Goal: Task Accomplishment & Management: Manage account settings

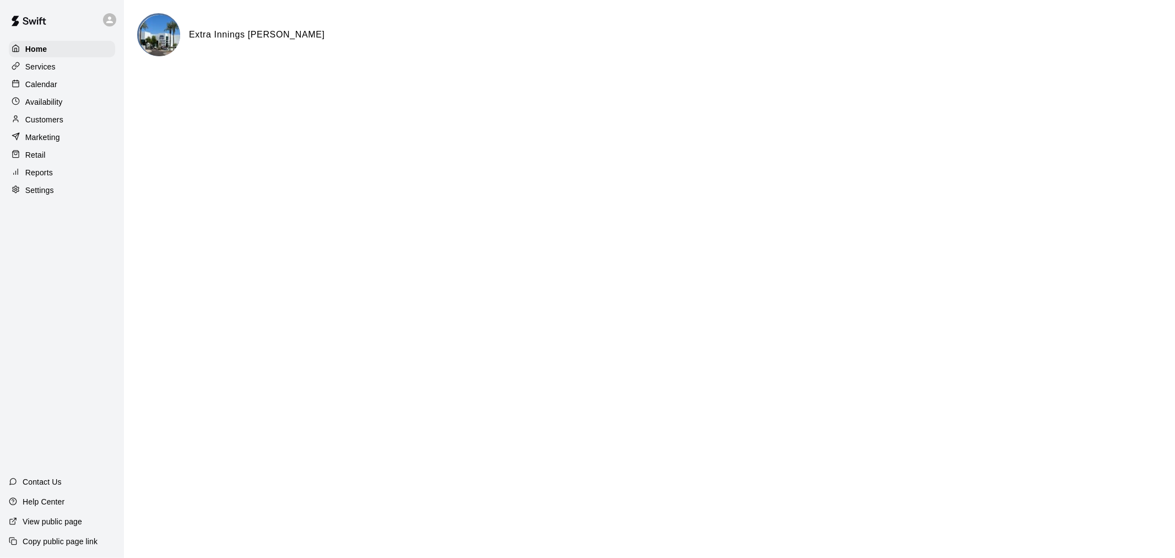
click at [53, 87] on p "Calendar" at bounding box center [41, 84] width 32 height 11
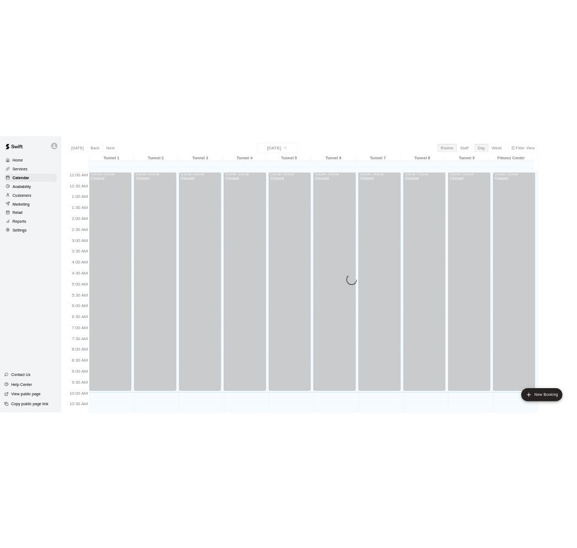
scroll to position [444, 0]
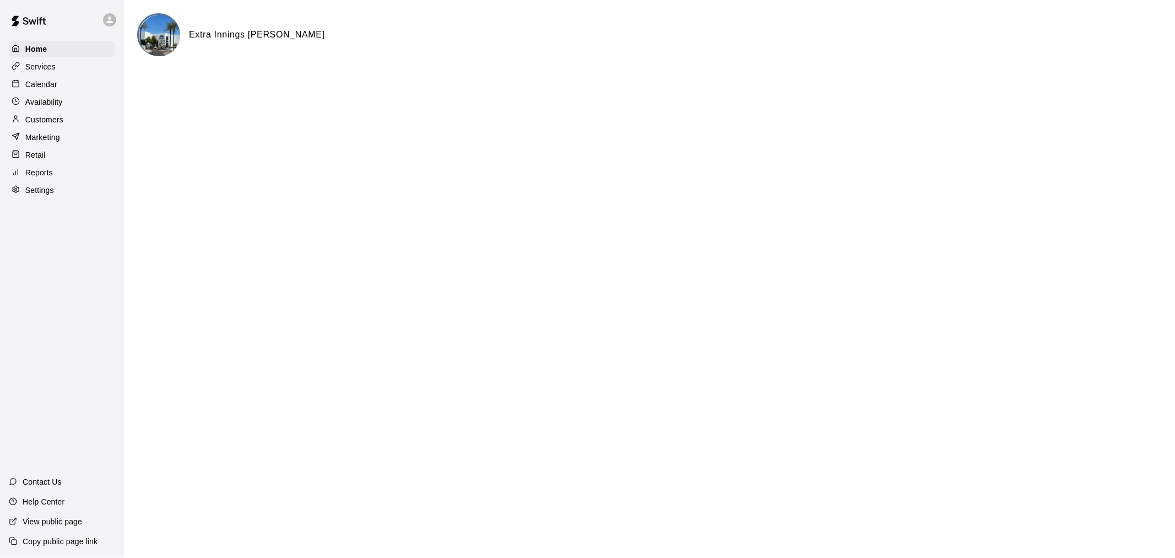
click at [61, 85] on div "Calendar" at bounding box center [62, 84] width 106 height 17
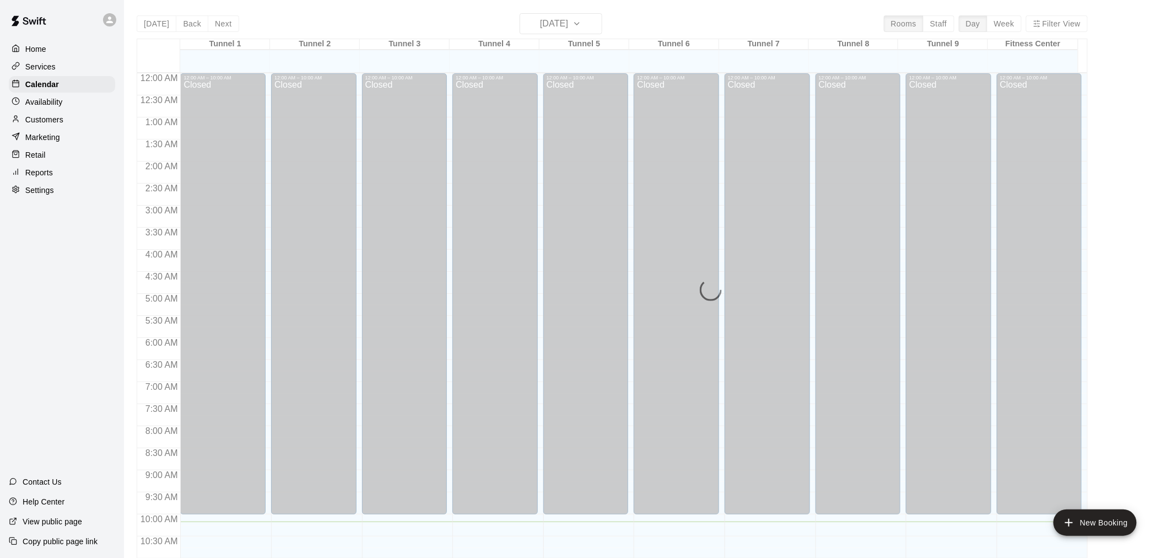
click at [61, 125] on p "Customers" at bounding box center [44, 119] width 38 height 11
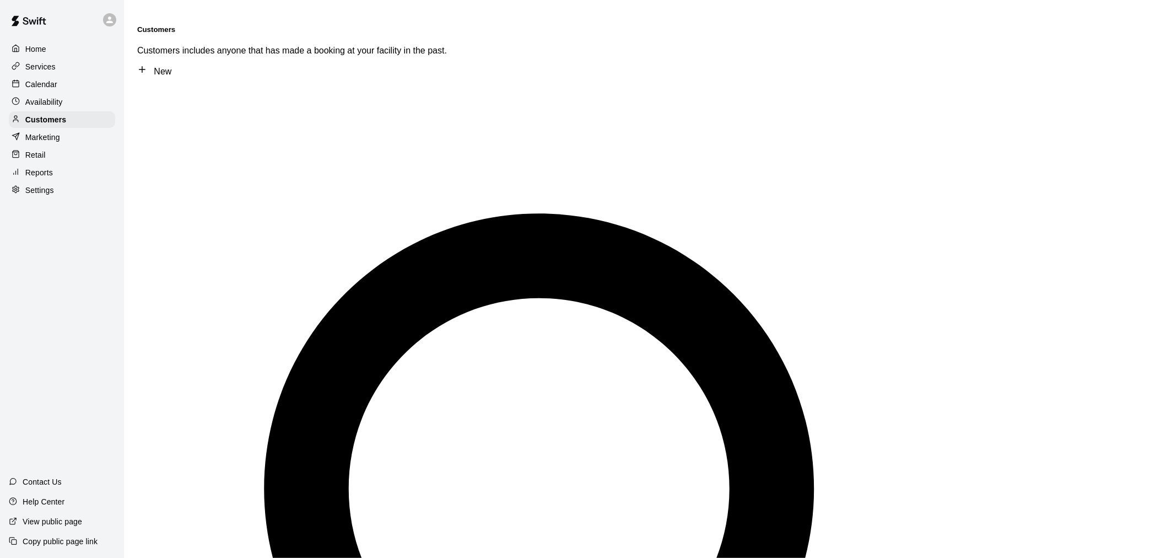
type input "******"
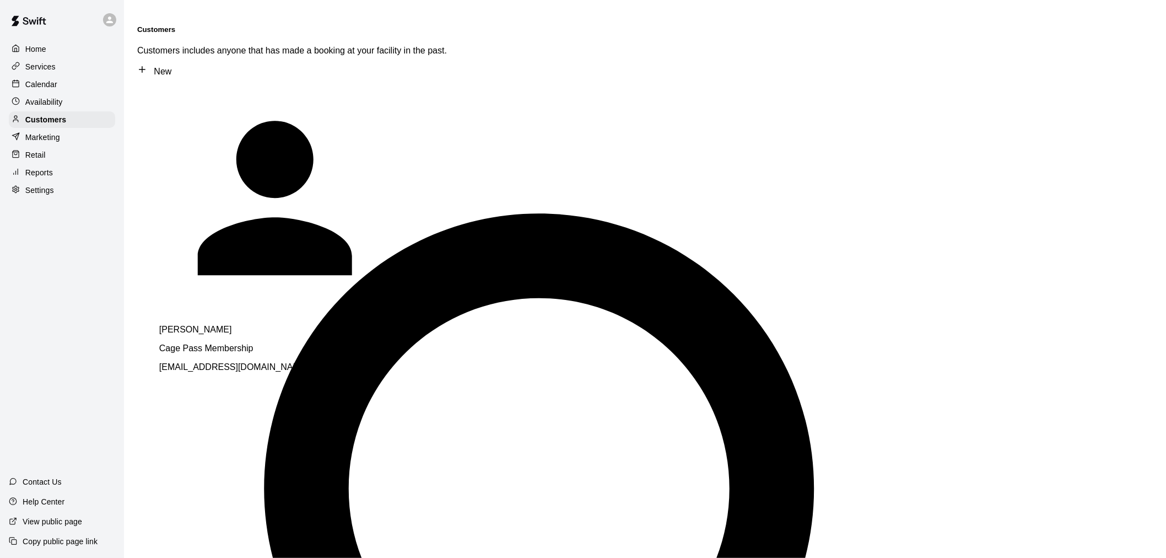
click at [283, 343] on p "Cage Pass Membership" at bounding box center [313, 348] width 309 height 10
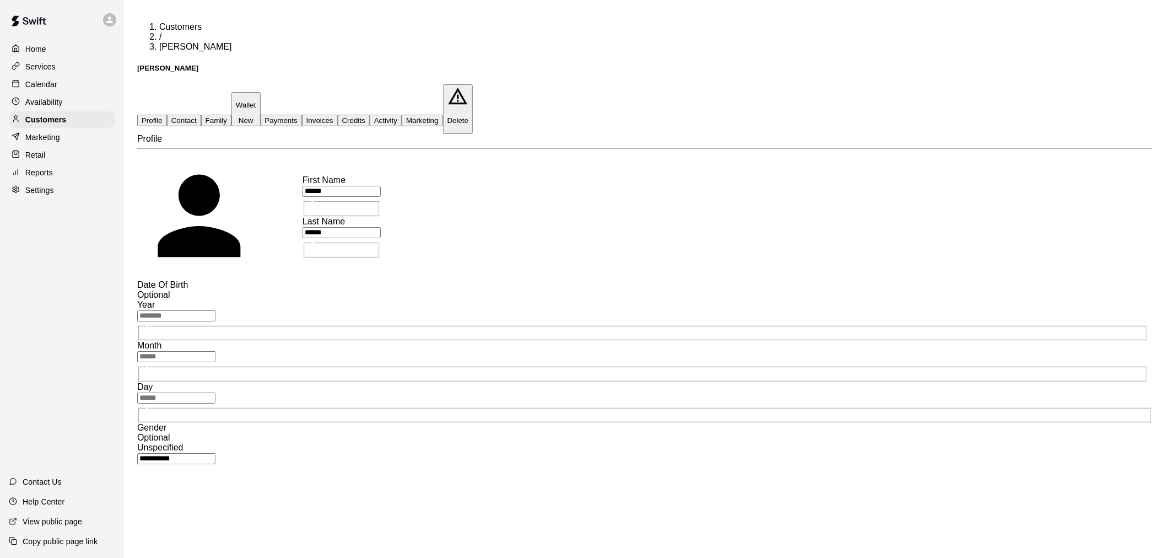
click at [402, 115] on button "Activity" at bounding box center [386, 121] width 32 height 12
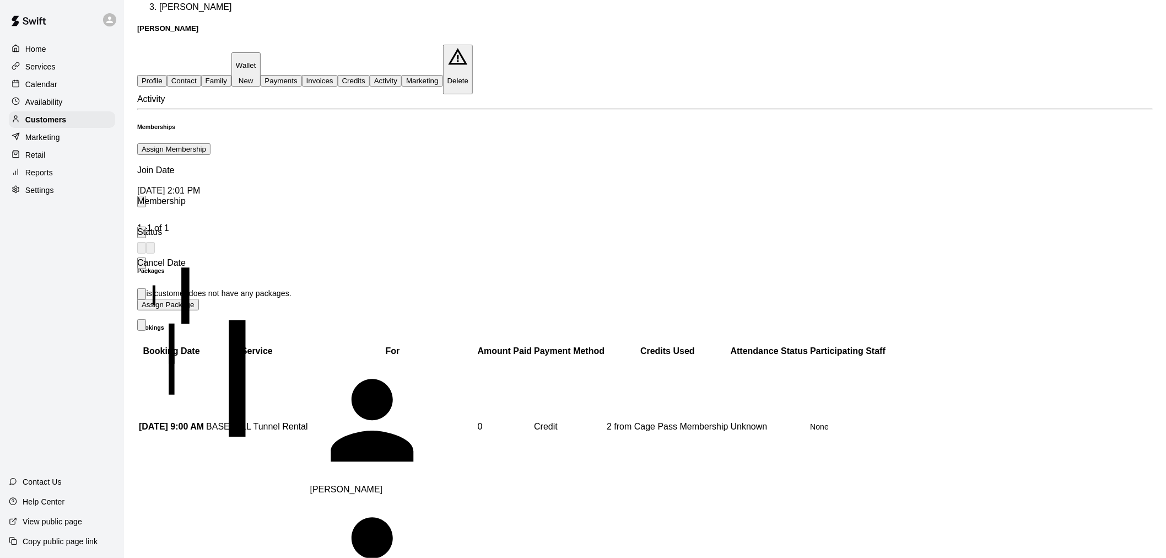
scroll to position [61, 0]
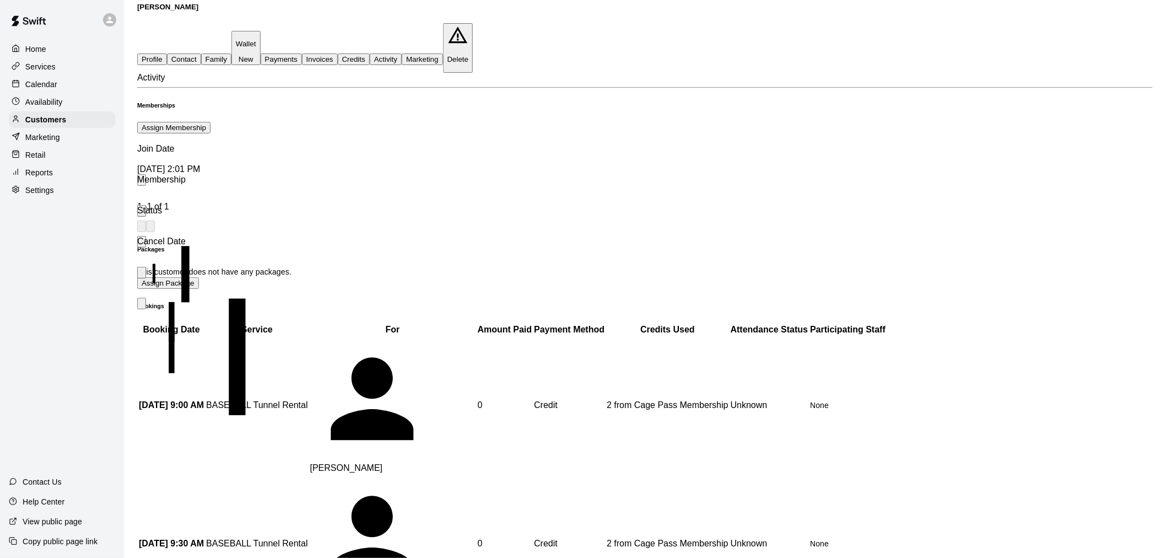
click at [199, 277] on button "Assign Package" at bounding box center [168, 283] width 62 height 12
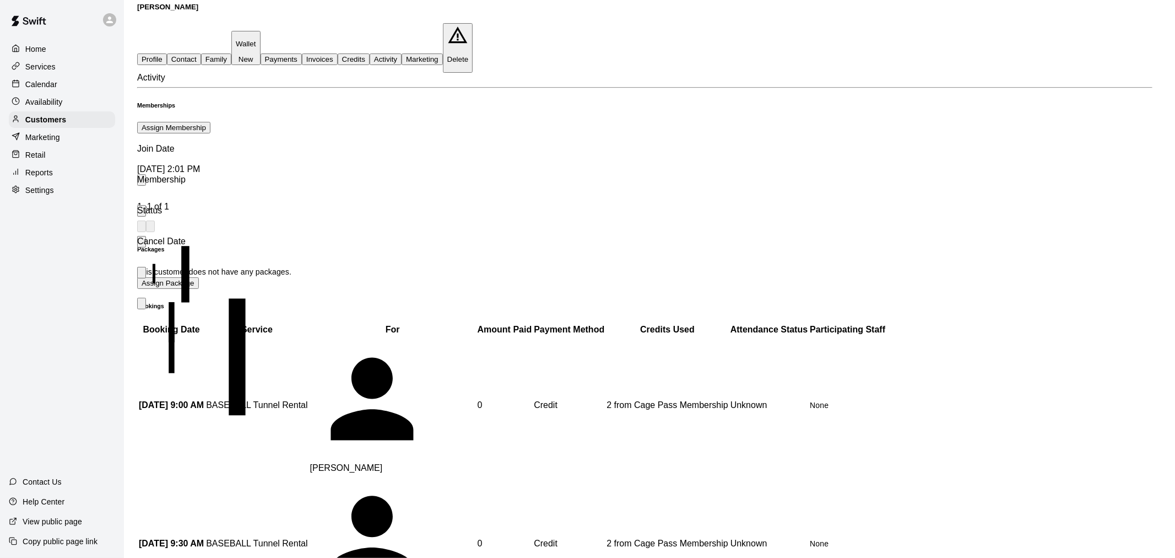
type input "**********"
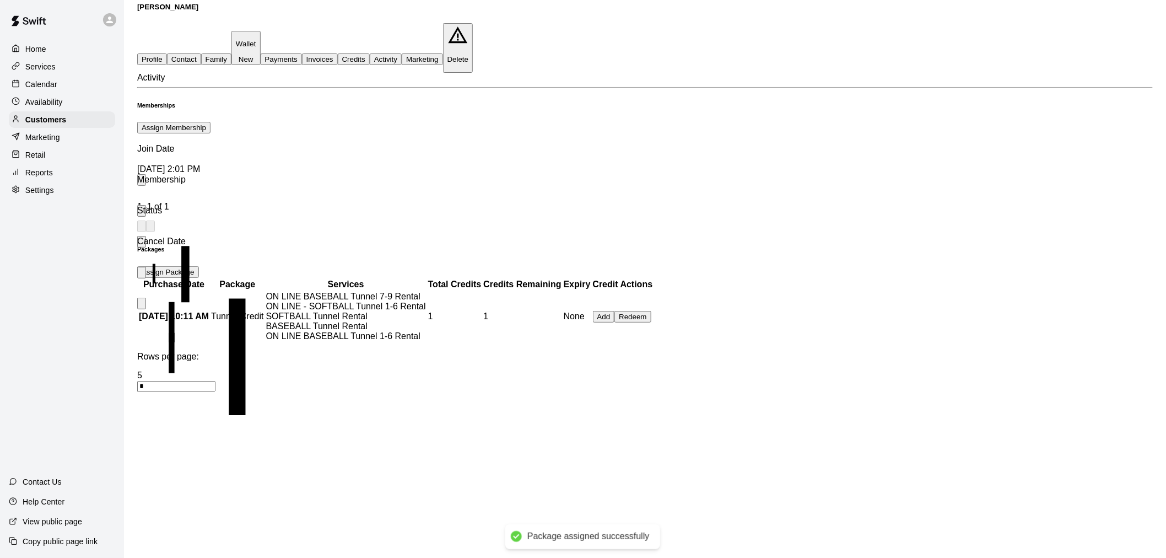
click at [605, 322] on button "Add" at bounding box center [604, 317] width 22 height 12
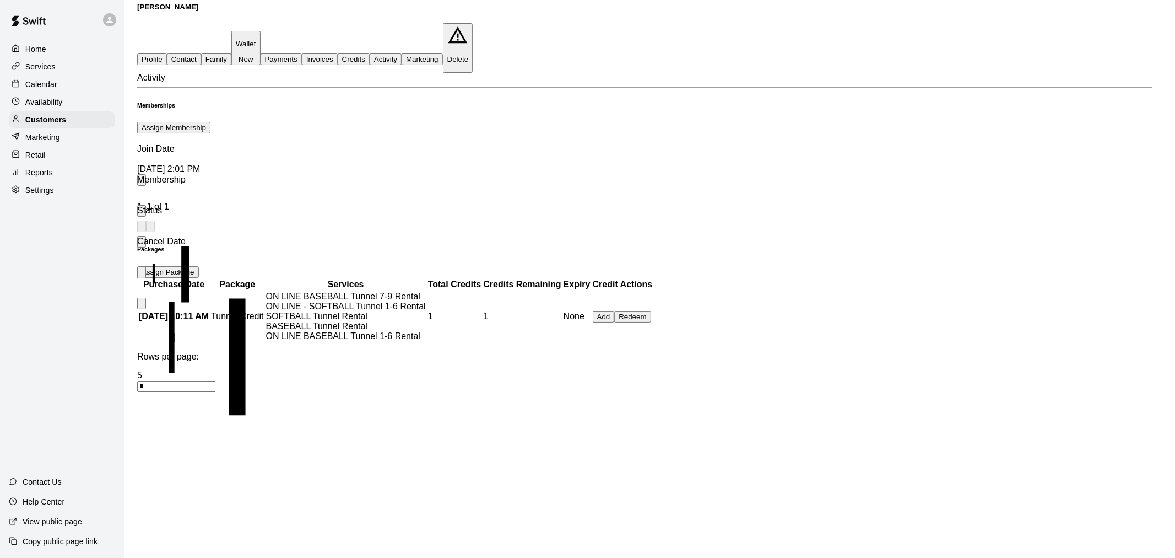
type input "*"
click at [598, 322] on button "Add" at bounding box center [604, 317] width 22 height 12
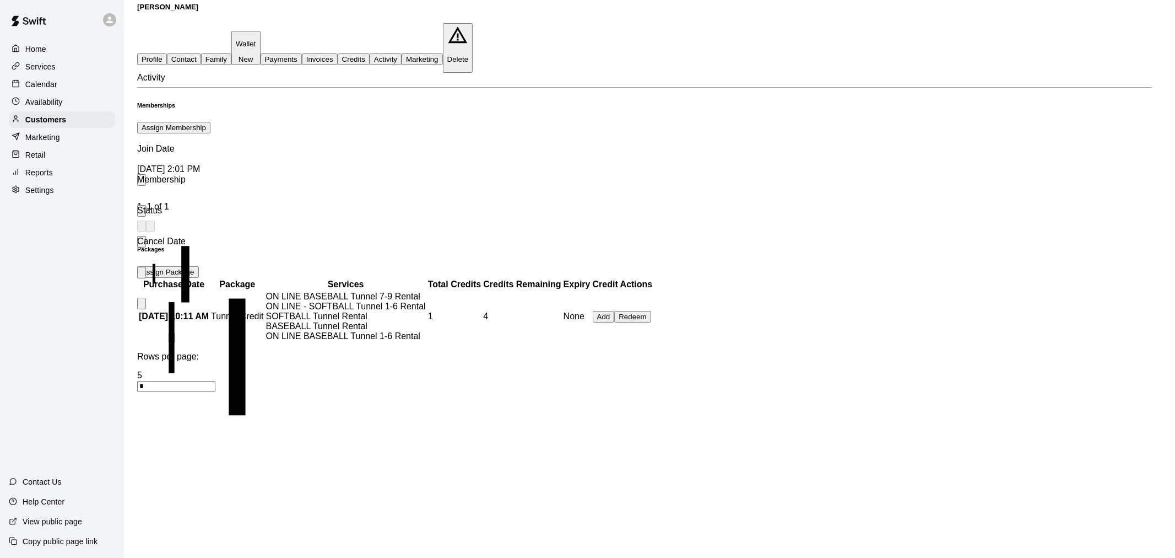
type input "*"
click at [142, 287] on icon "more actions" at bounding box center [142, 287] width 0 height 0
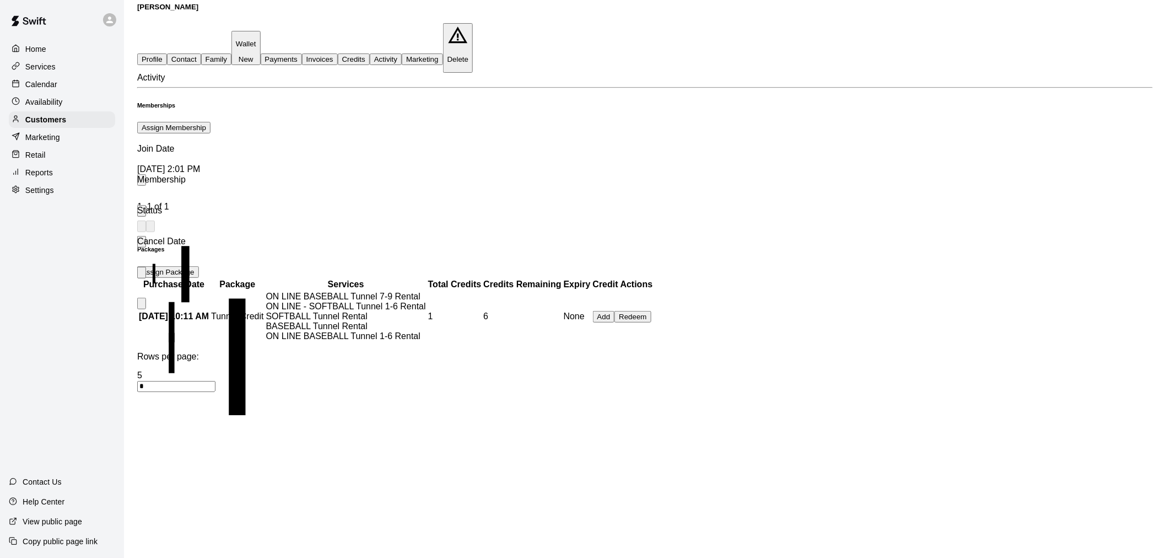
click at [74, 89] on div "Calendar" at bounding box center [62, 84] width 106 height 17
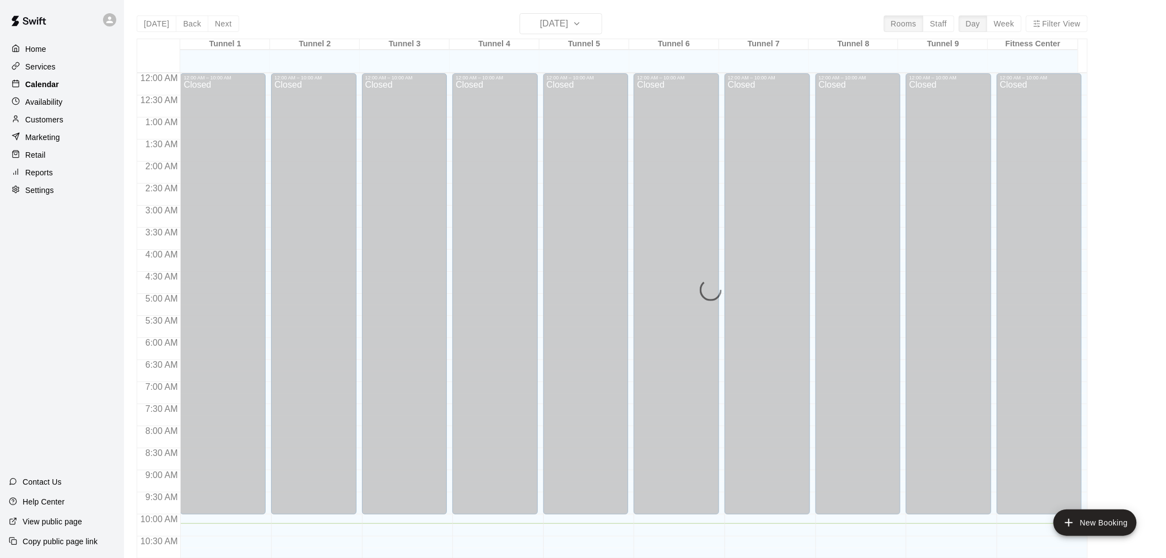
scroll to position [450, 0]
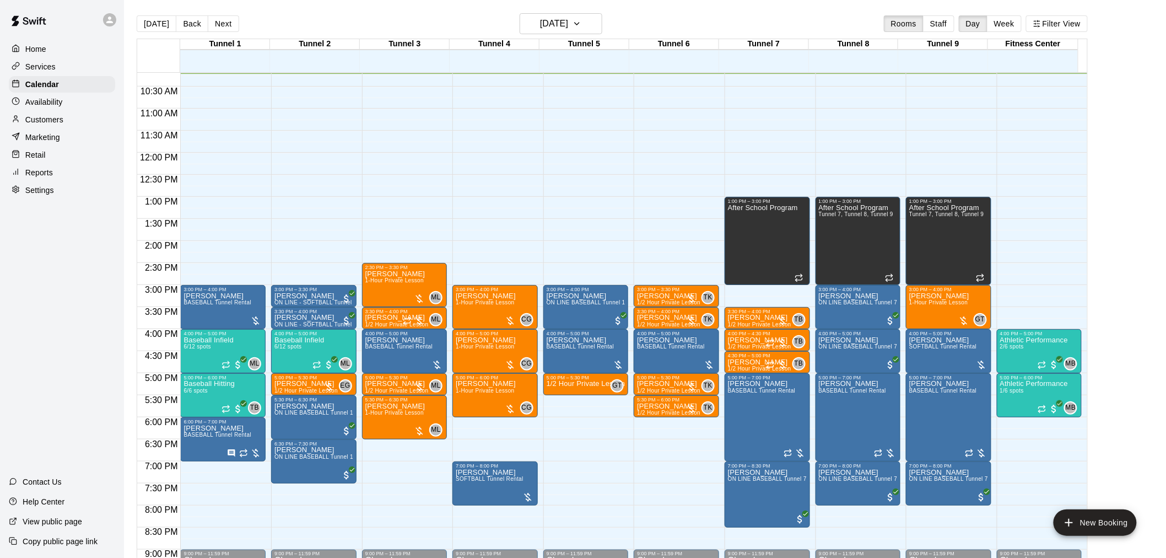
drag, startPoint x: 91, startPoint y: 89, endPoint x: 71, endPoint y: 13, distance: 78.7
click at [71, 13] on div at bounding box center [62, 20] width 124 height 40
click at [571, 302] on span "ON LINE BASEBALL Tunnel 1-6 Rental" at bounding box center [598, 302] width 103 height 6
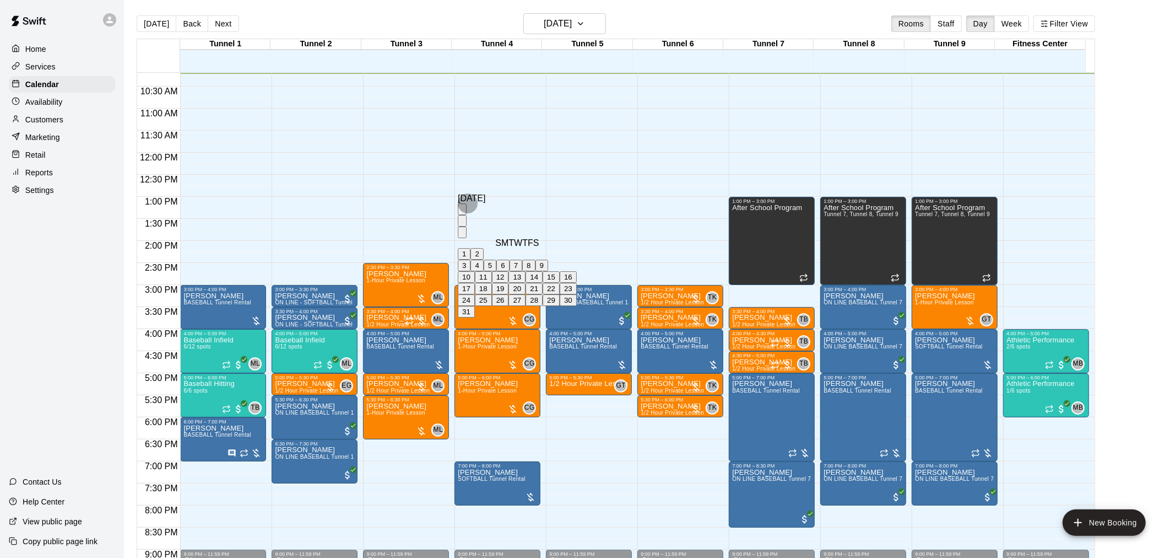
click at [526, 294] on button "20" at bounding box center [517, 289] width 17 height 12
type input "**********"
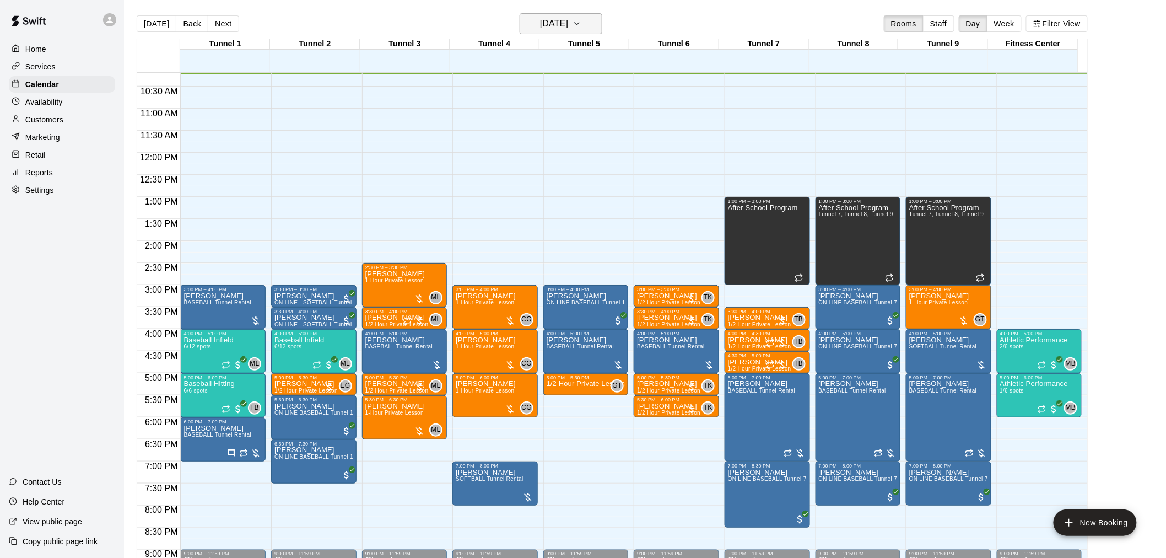
click at [585, 31] on button "[DATE]" at bounding box center [561, 23] width 83 height 21
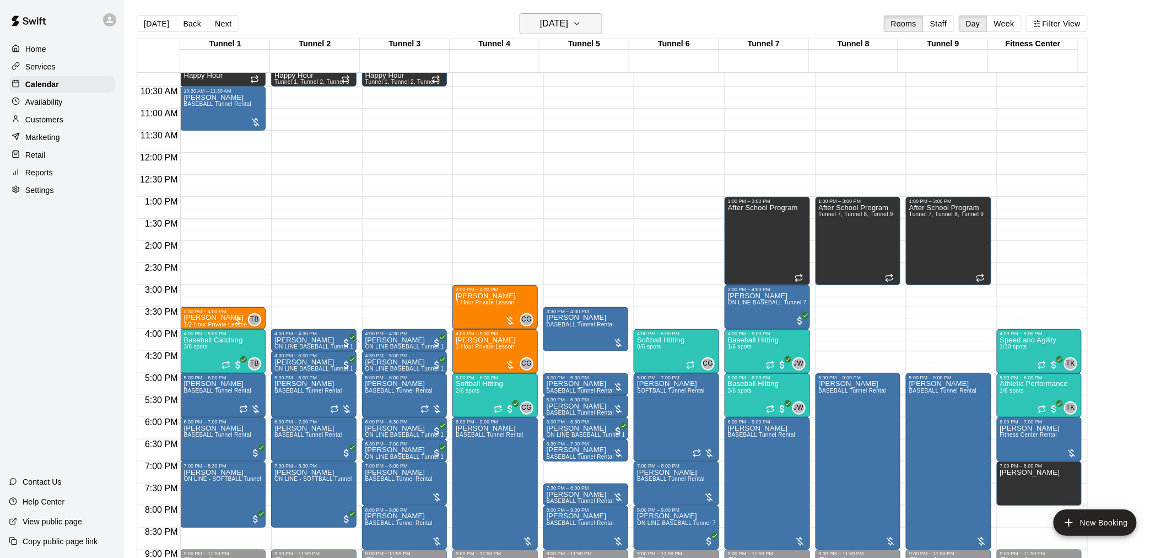
click at [568, 26] on h6 "Wednesday Aug 20" at bounding box center [554, 23] width 28 height 15
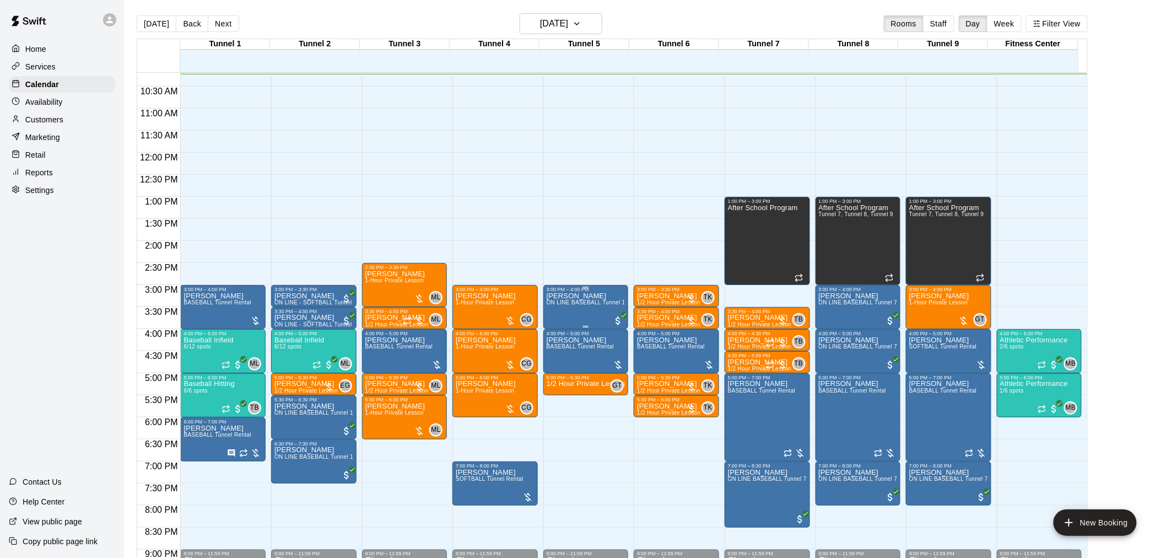
click at [575, 302] on span "ON LINE BASEBALL Tunnel 1-6 Rental" at bounding box center [598, 302] width 103 height 6
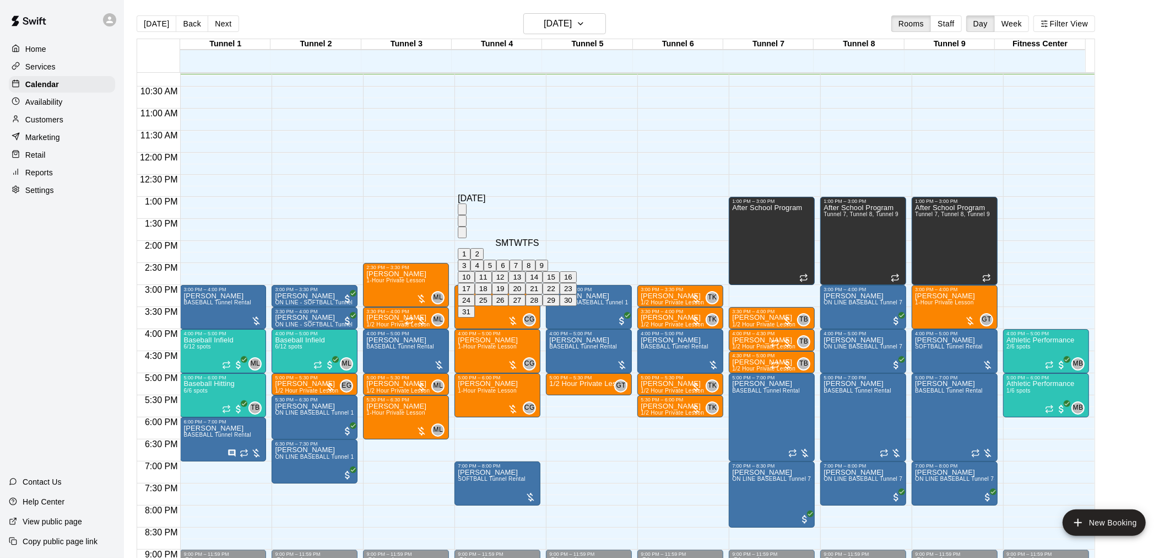
click at [526, 294] on button "20" at bounding box center [517, 289] width 17 height 12
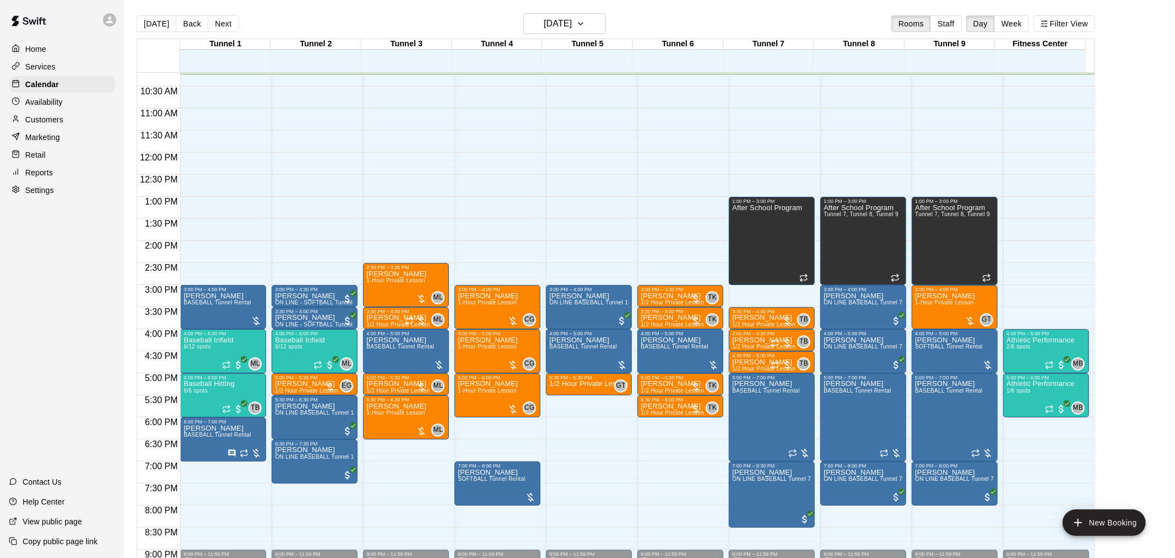
type input "**********"
click at [295, 476] on li "Tunnel 6" at bounding box center [169, 481] width 251 height 10
